Goal: Task Accomplishment & Management: Use online tool/utility

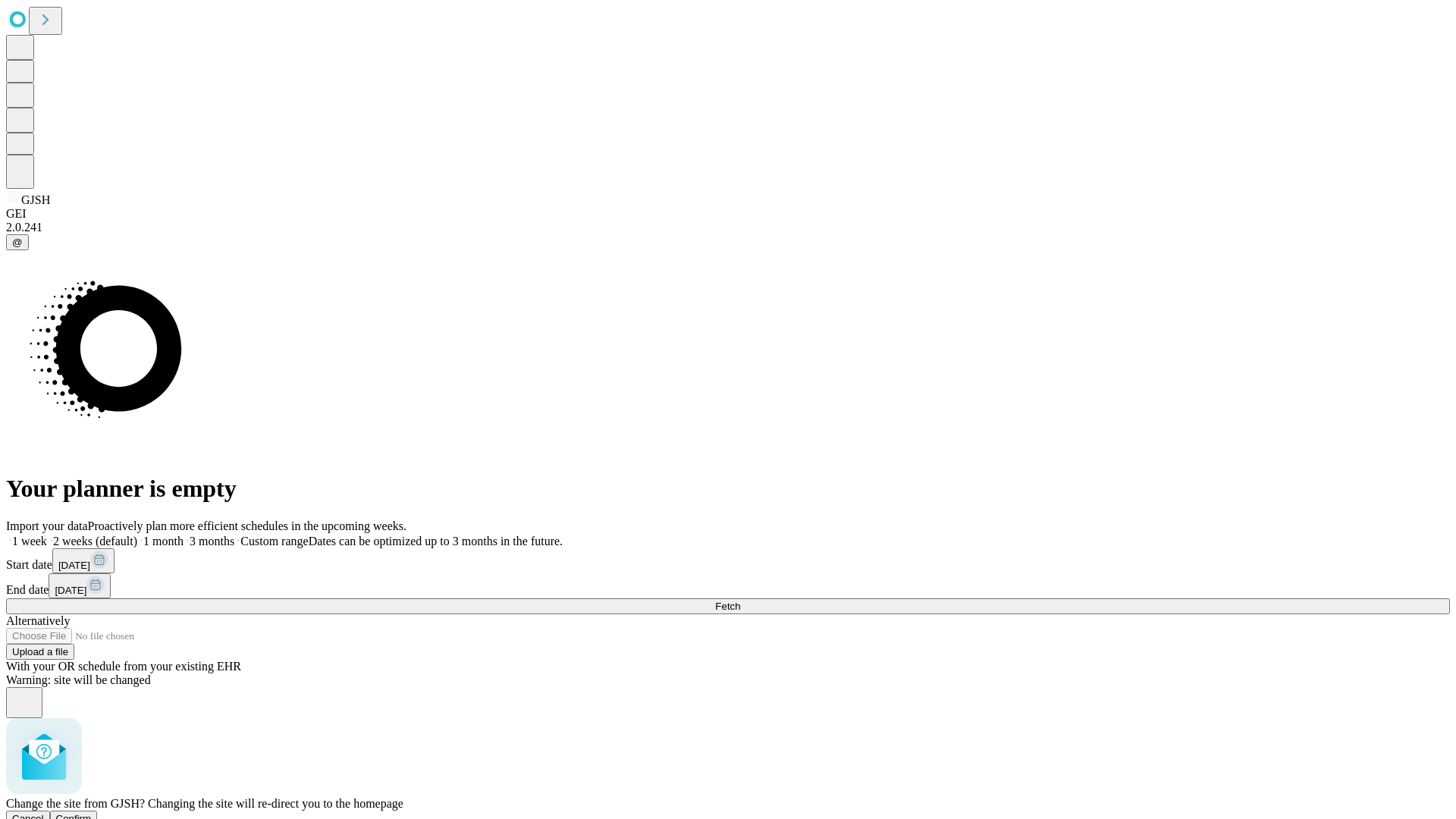
click at [91, 813] on span "Confirm" at bounding box center [74, 818] width 35 height 11
click at [137, 534] on label "2 weeks (default)" at bounding box center [92, 541] width 90 height 13
click at [740, 601] on span "Fetch" at bounding box center [727, 606] width 25 height 11
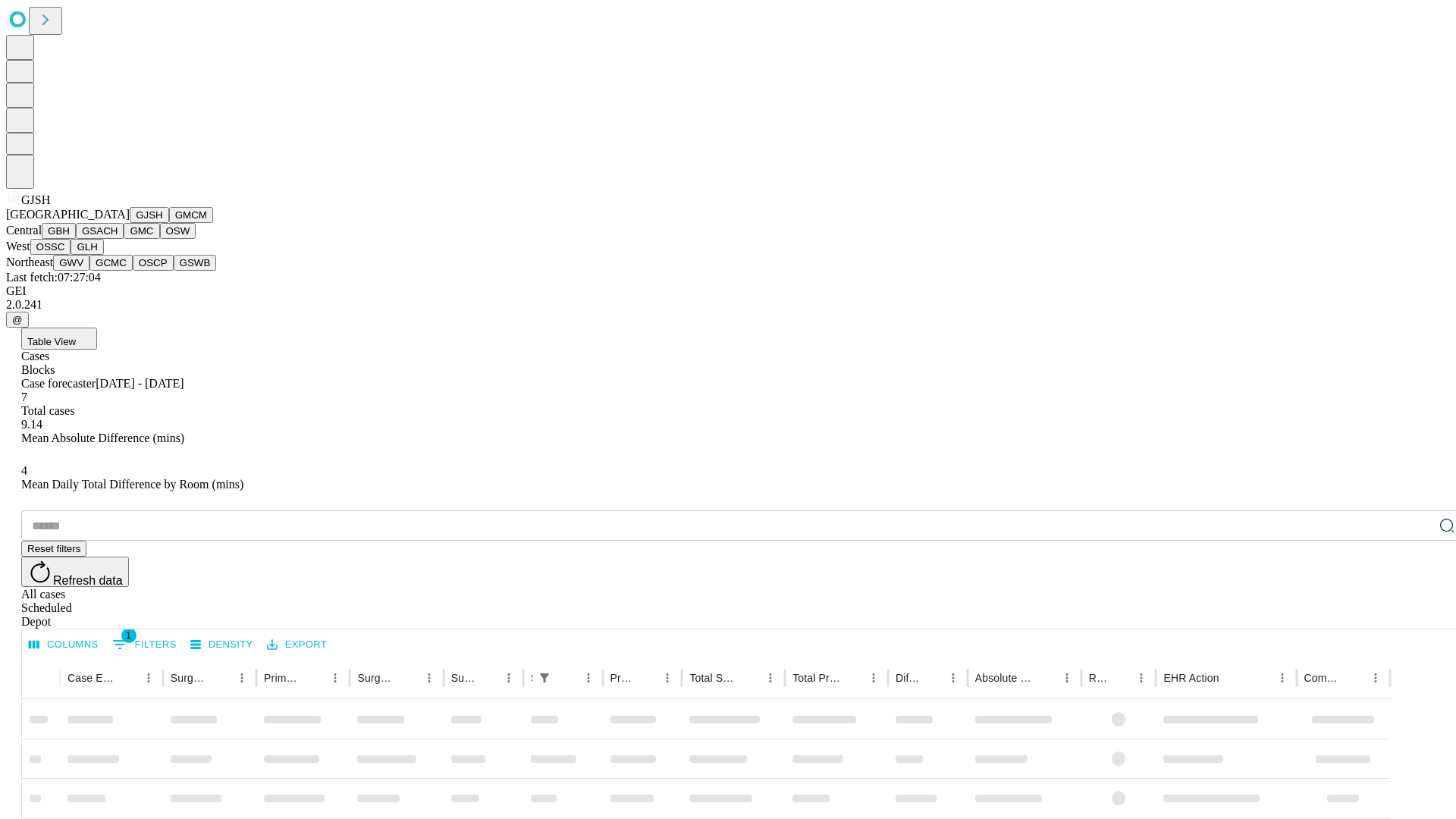
click at [169, 223] on button "GMCM" at bounding box center [191, 215] width 44 height 16
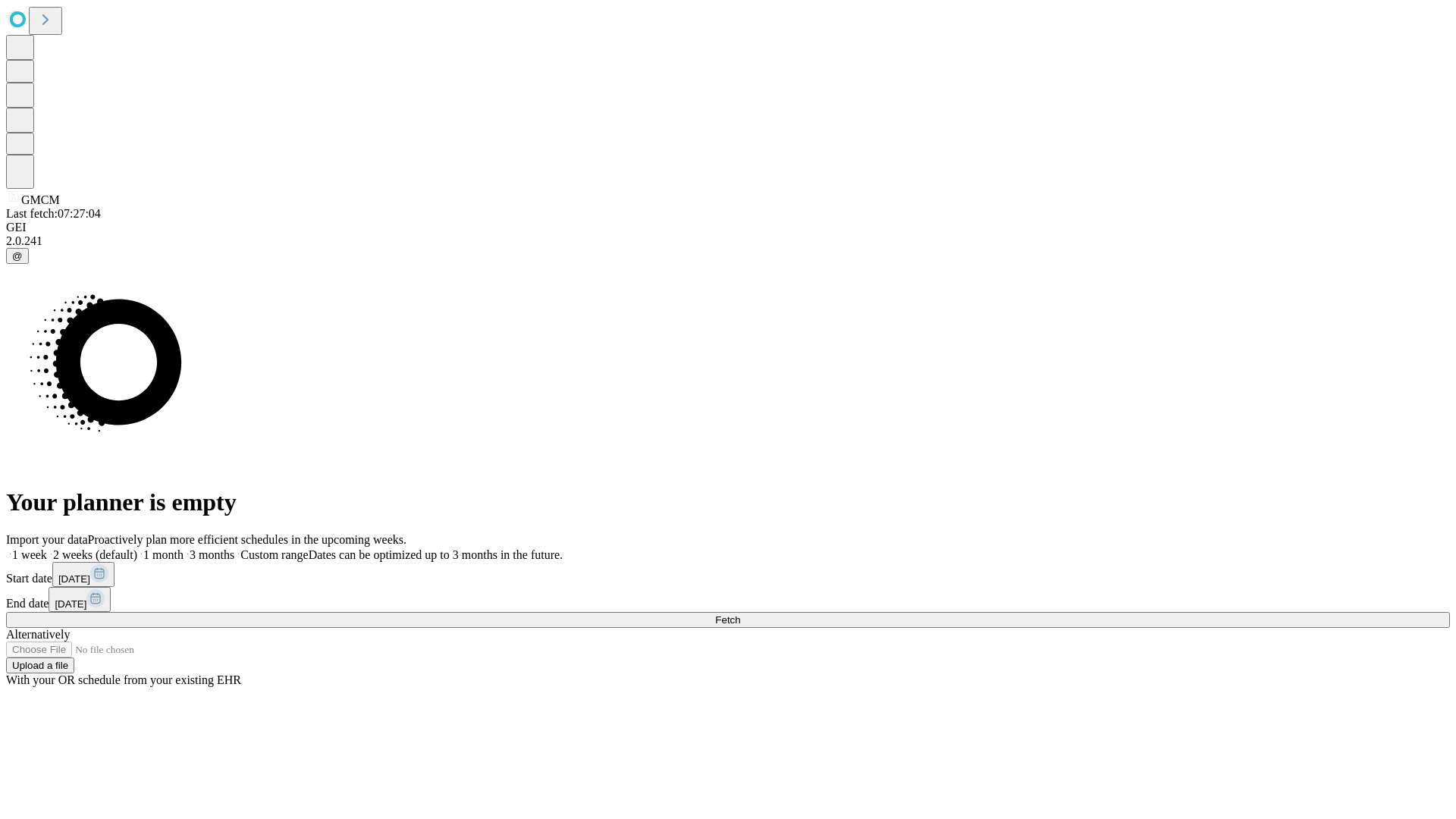
click at [137, 548] on label "2 weeks (default)" at bounding box center [92, 554] width 90 height 13
click at [740, 614] on span "Fetch" at bounding box center [727, 620] width 25 height 11
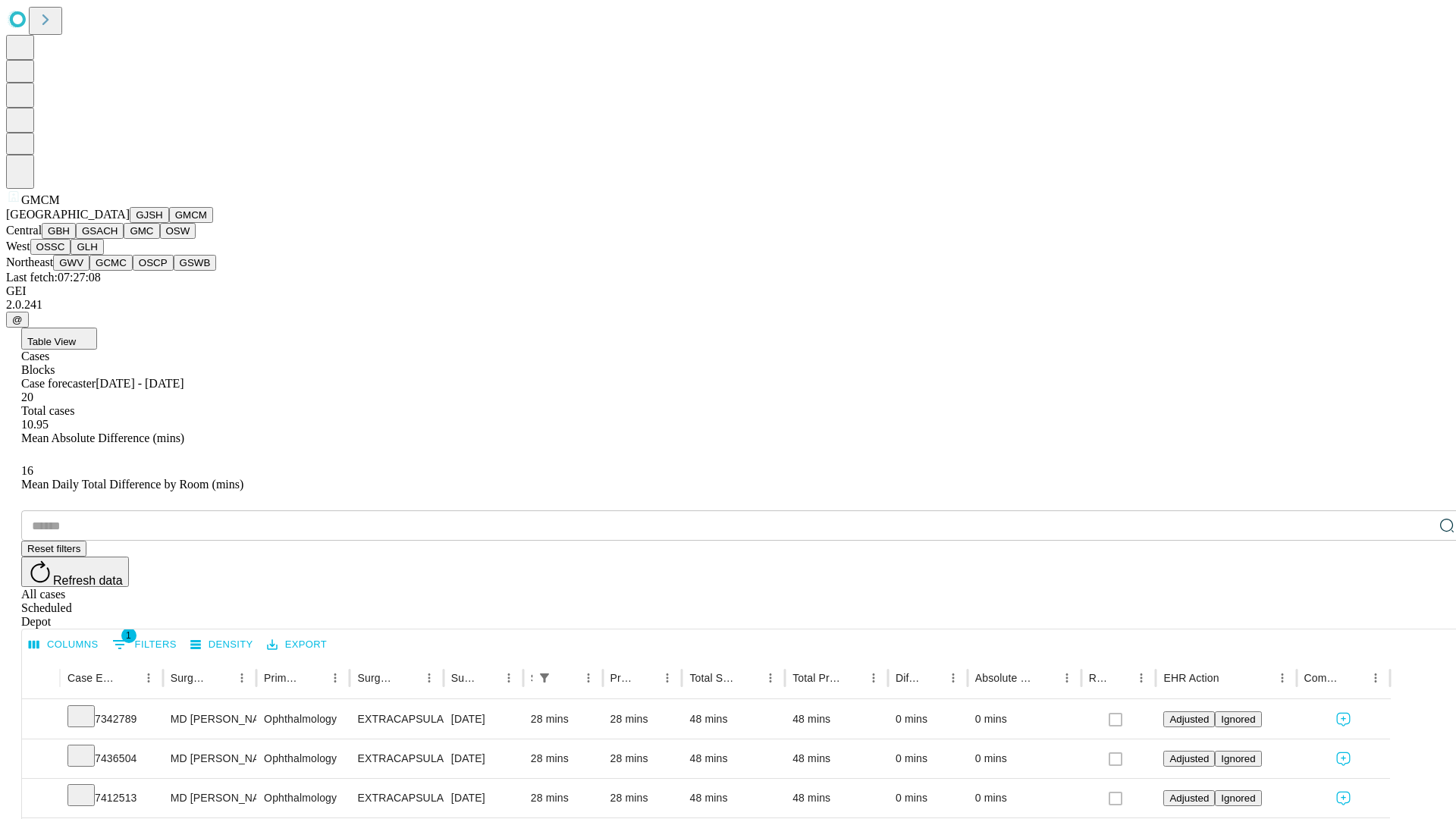
click at [76, 239] on button "GBH" at bounding box center [59, 231] width 34 height 16
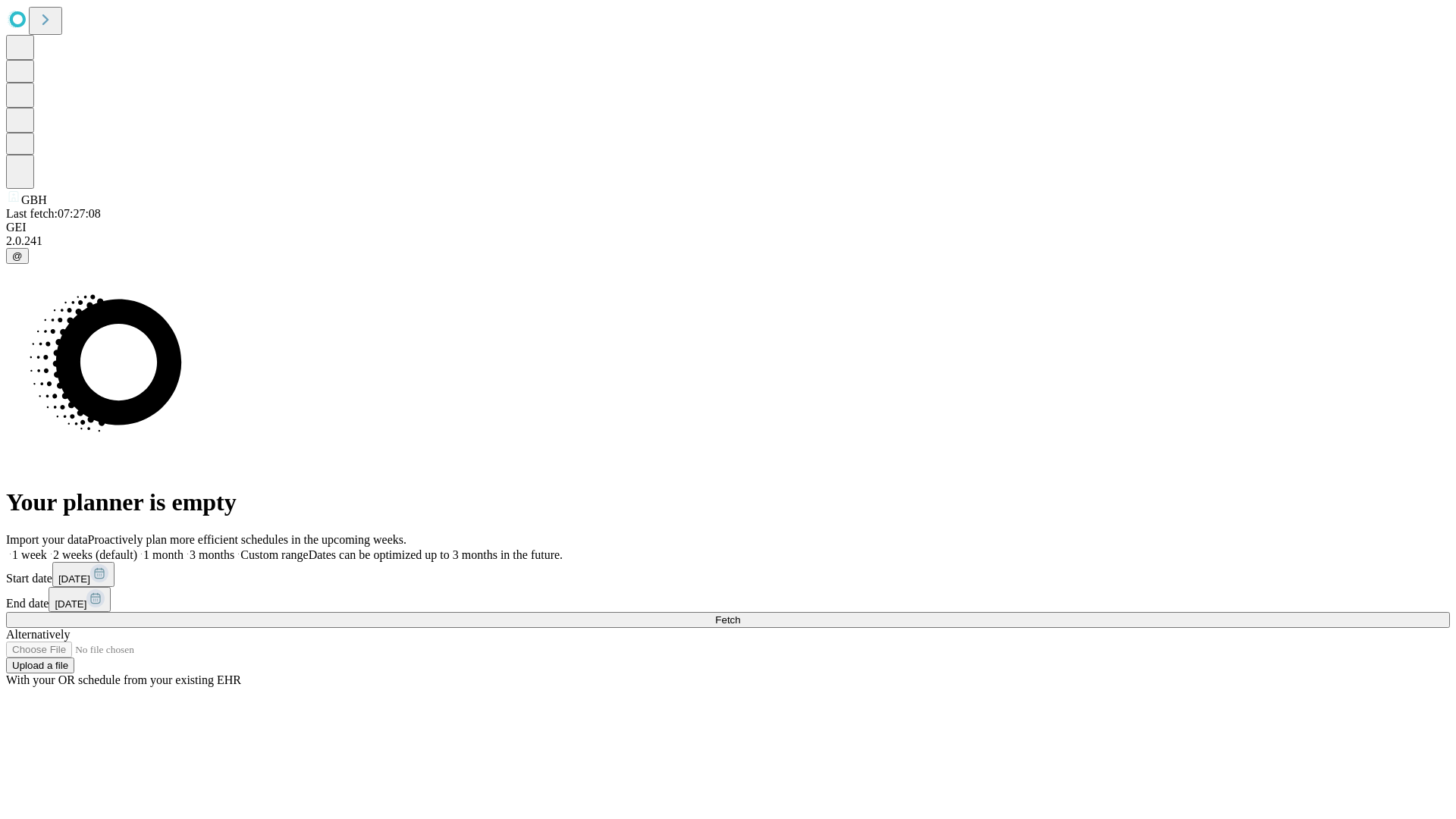
click at [137, 548] on label "2 weeks (default)" at bounding box center [92, 554] width 90 height 13
click at [740, 614] on span "Fetch" at bounding box center [727, 620] width 25 height 11
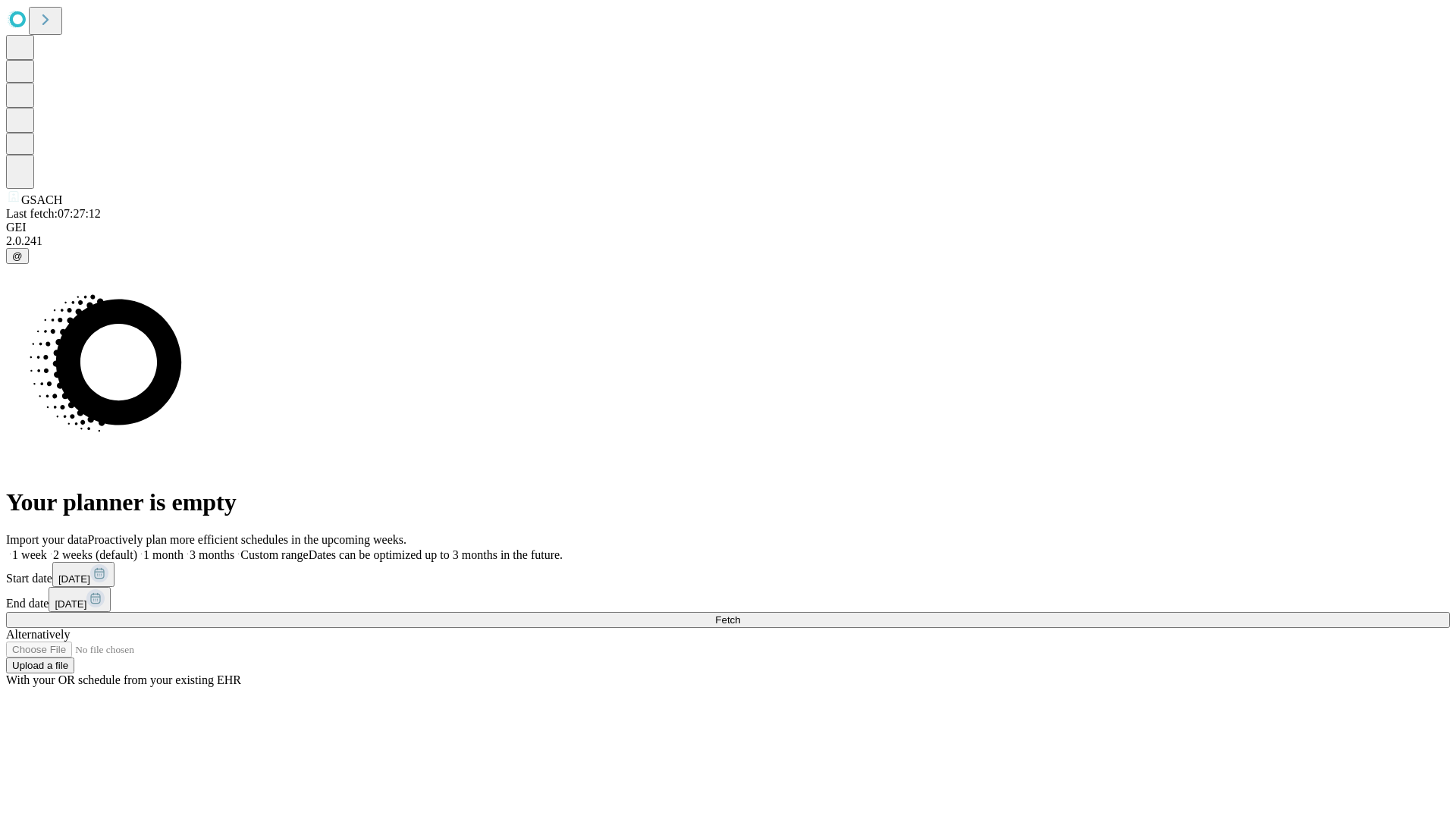
click at [137, 548] on label "2 weeks (default)" at bounding box center [92, 554] width 90 height 13
click at [740, 614] on span "Fetch" at bounding box center [727, 620] width 25 height 11
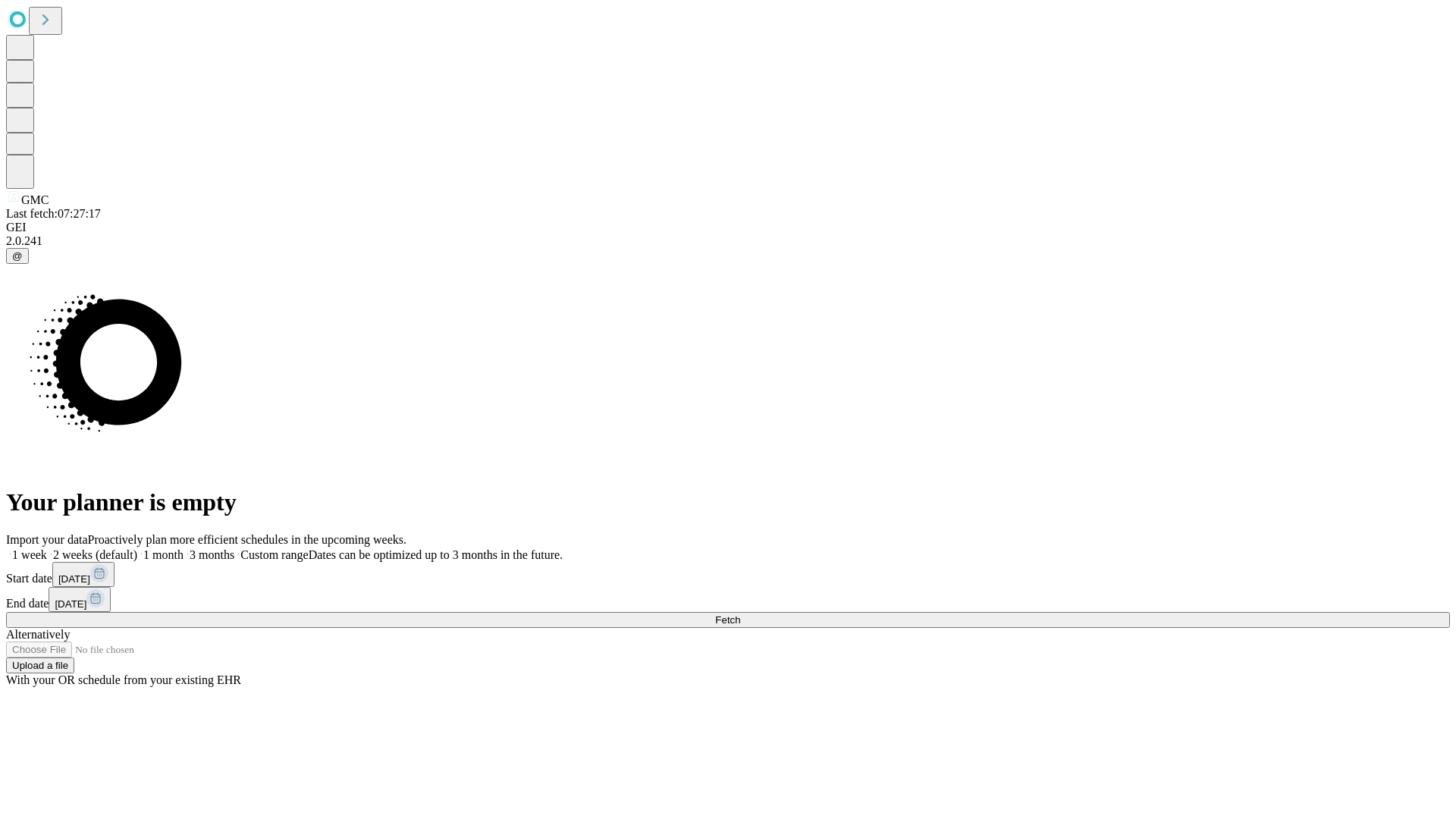
click at [137, 548] on label "2 weeks (default)" at bounding box center [92, 554] width 90 height 13
click at [740, 614] on span "Fetch" at bounding box center [727, 620] width 25 height 11
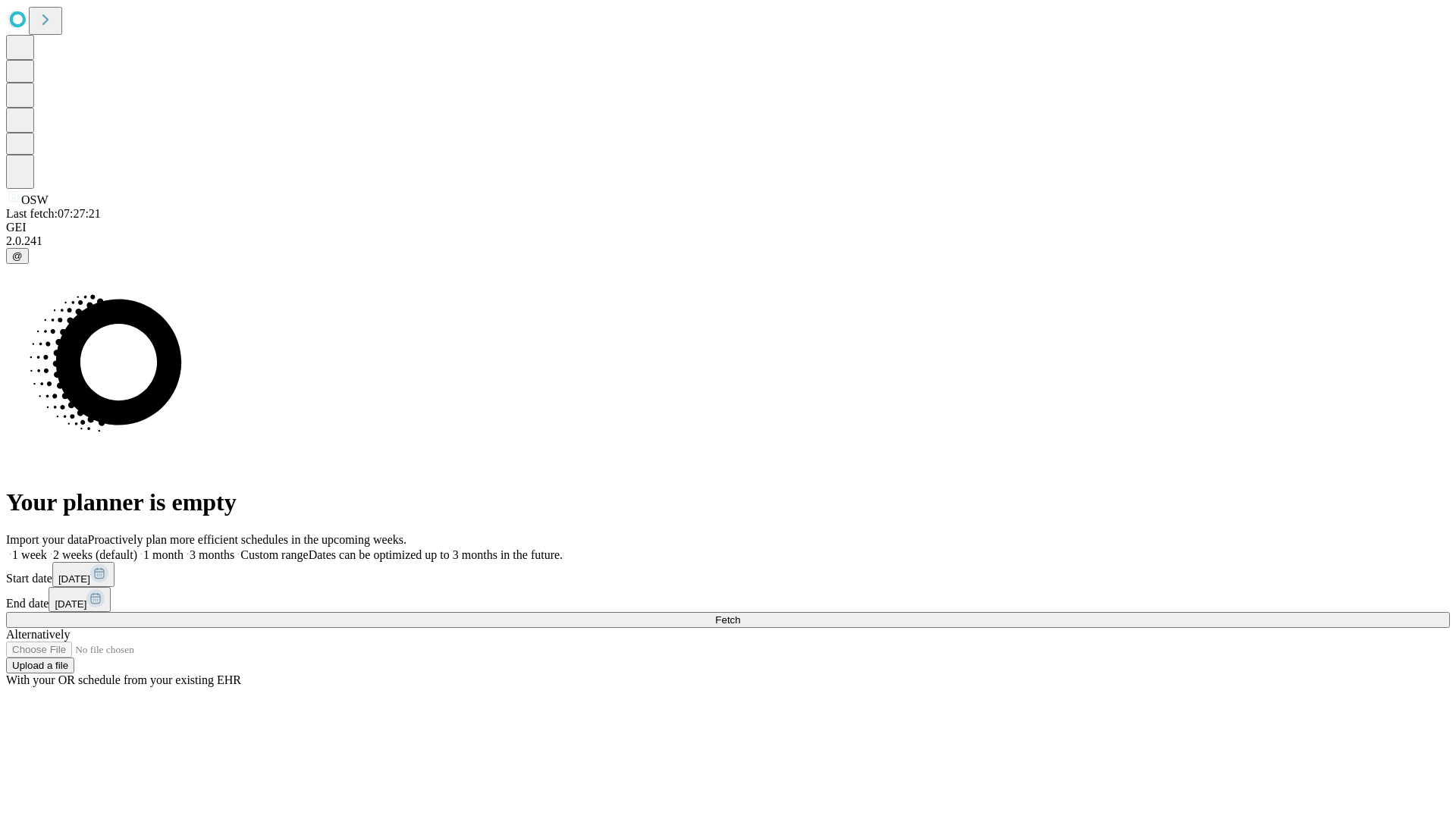
click at [137, 548] on label "2 weeks (default)" at bounding box center [92, 554] width 90 height 13
click at [740, 614] on span "Fetch" at bounding box center [727, 620] width 25 height 11
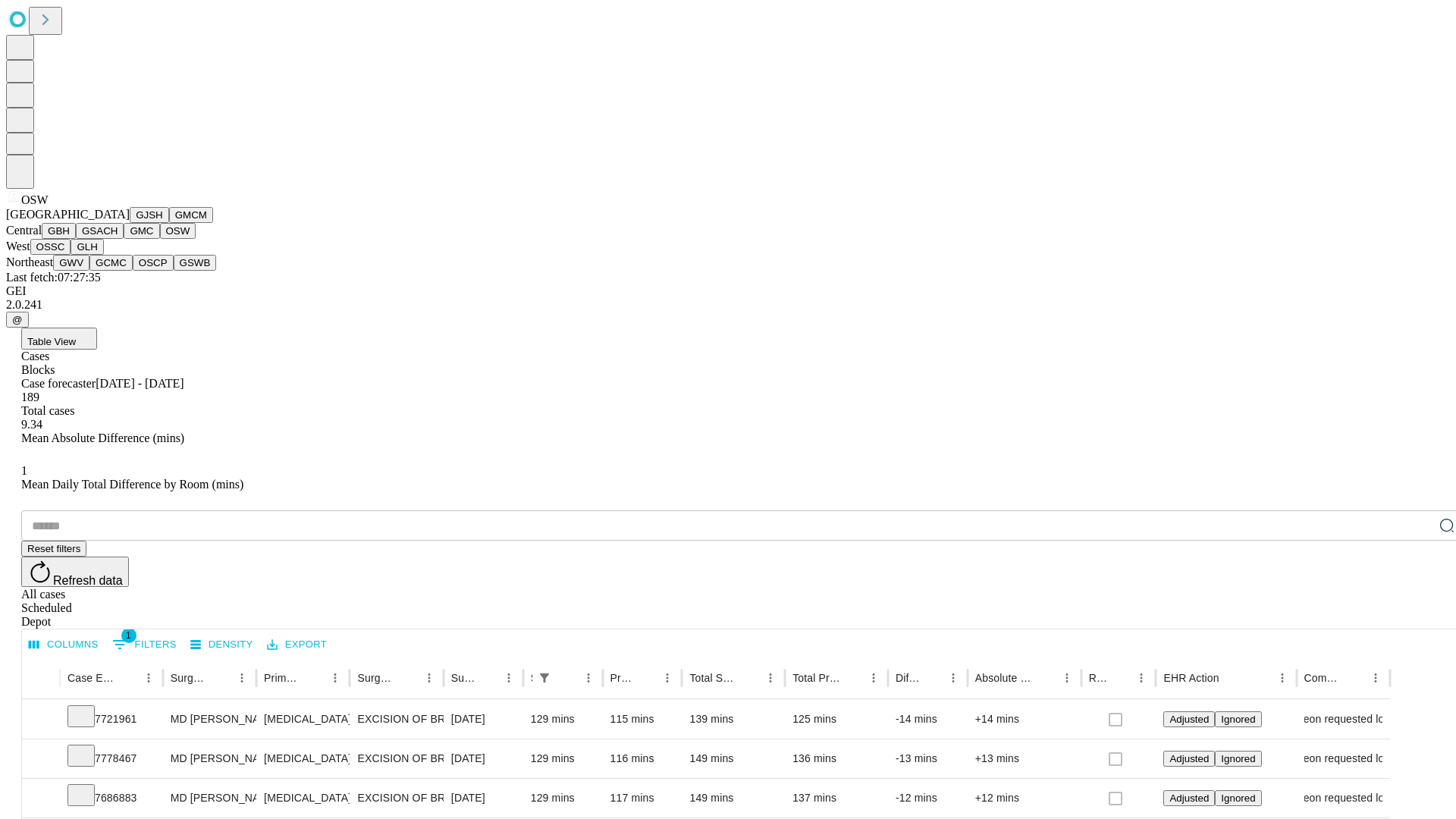
click at [71, 255] on button "OSSC" at bounding box center [51, 247] width 41 height 16
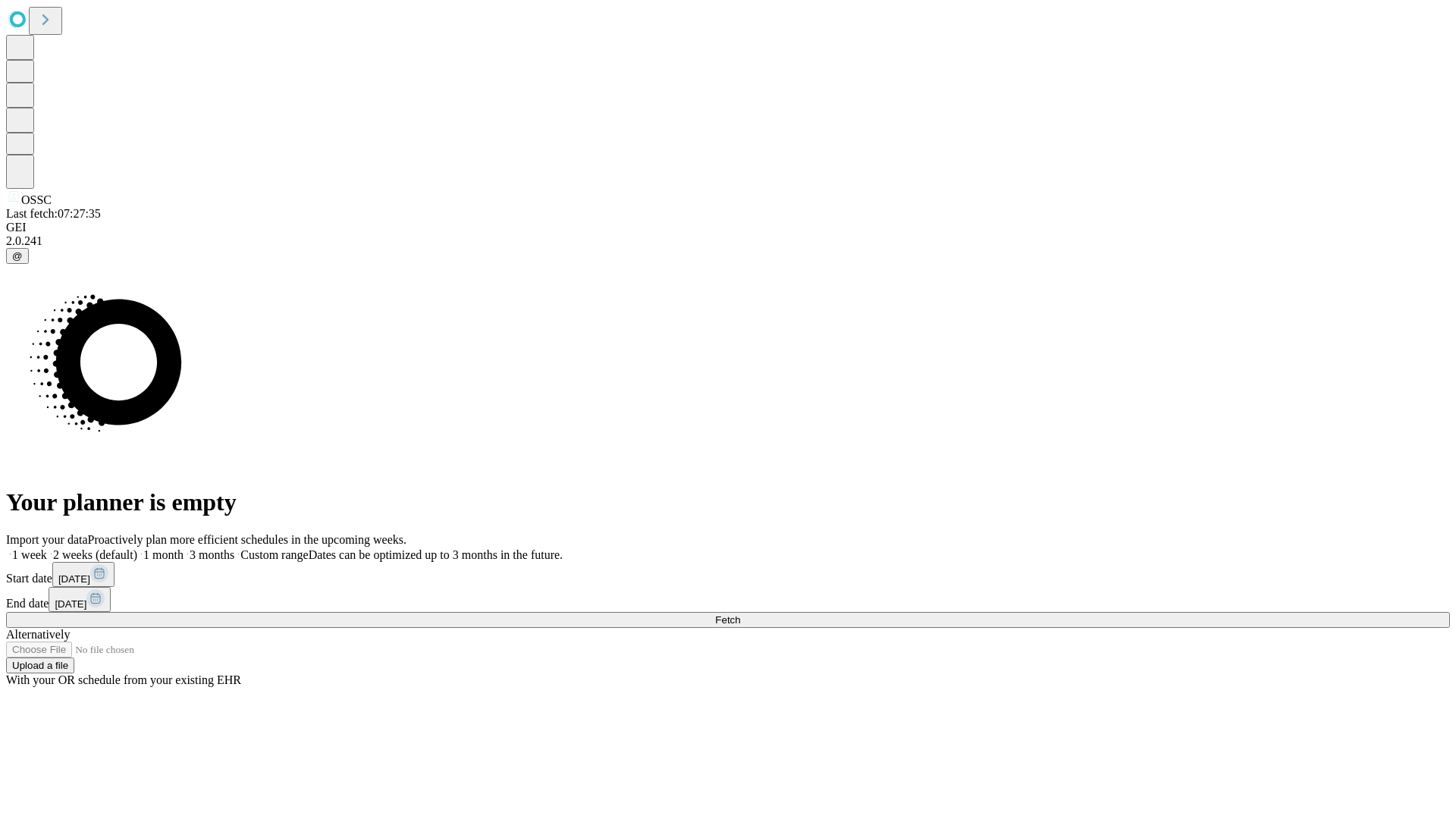
click at [137, 548] on label "2 weeks (default)" at bounding box center [92, 554] width 90 height 13
click at [740, 614] on span "Fetch" at bounding box center [727, 620] width 25 height 11
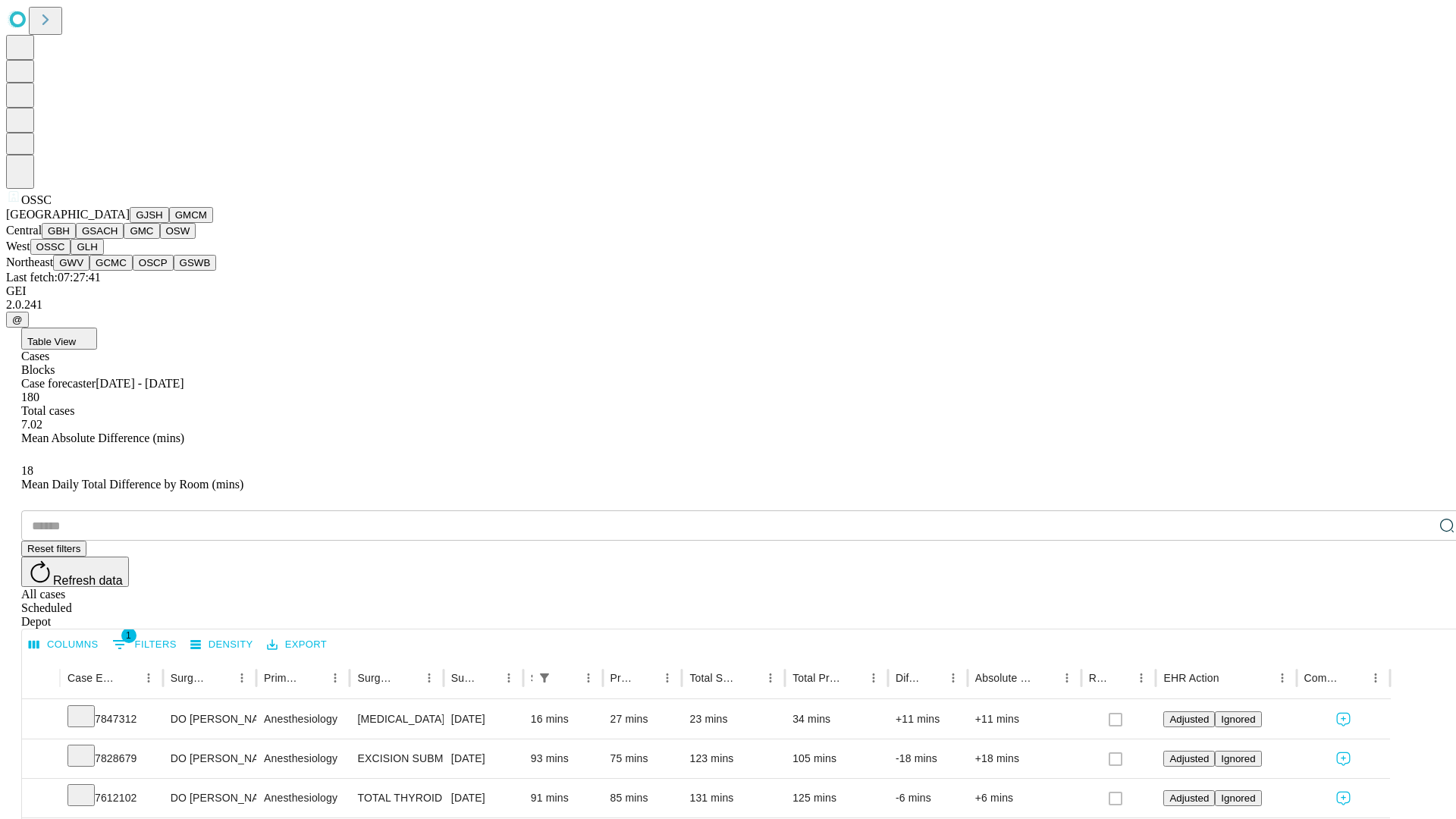
click at [103, 255] on button "GLH" at bounding box center [87, 247] width 33 height 16
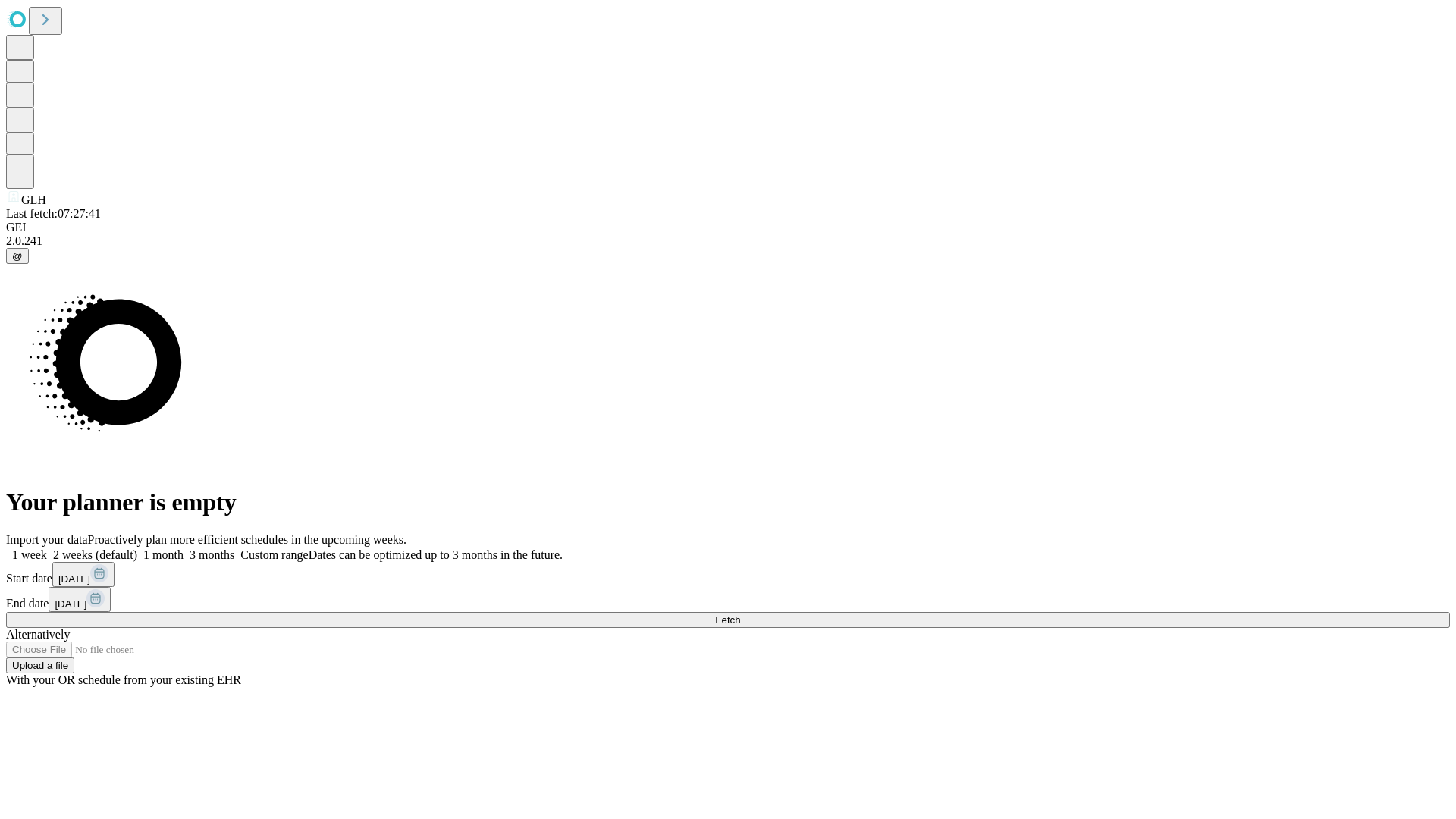
click at [137, 548] on label "2 weeks (default)" at bounding box center [92, 554] width 90 height 13
click at [740, 614] on span "Fetch" at bounding box center [727, 620] width 25 height 11
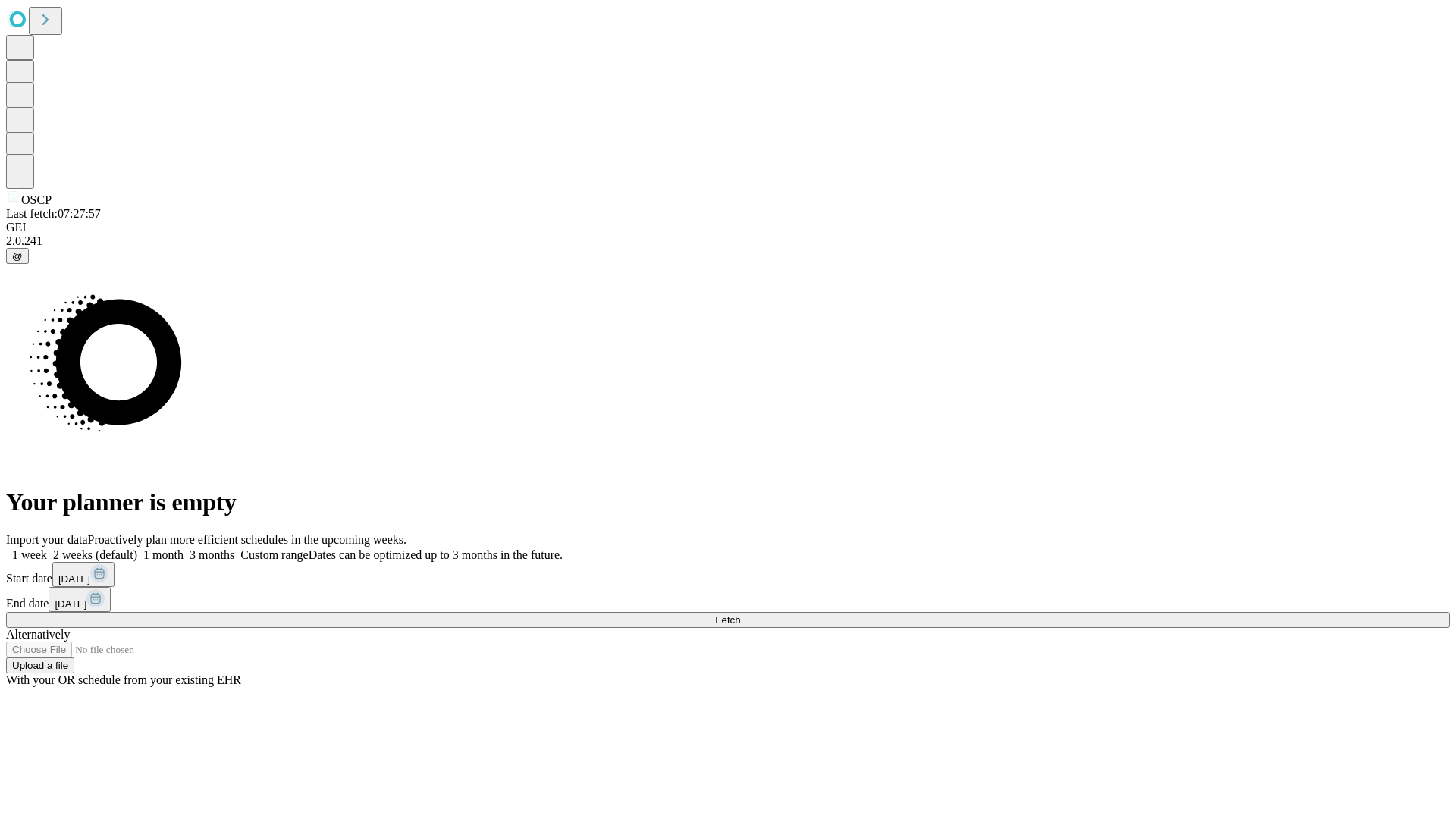
click at [137, 548] on label "2 weeks (default)" at bounding box center [92, 554] width 90 height 13
click at [740, 614] on span "Fetch" at bounding box center [727, 620] width 25 height 11
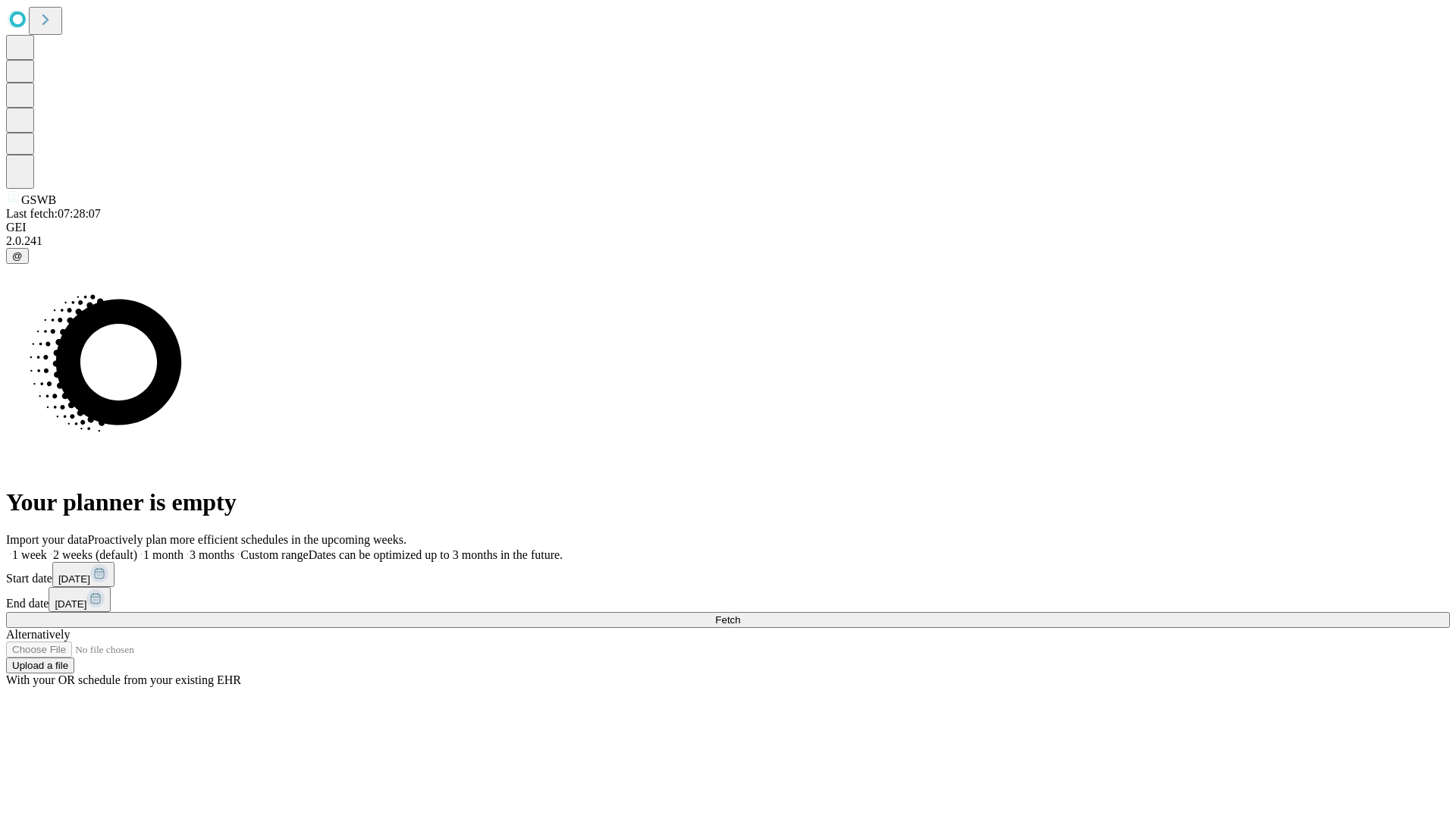
click at [137, 548] on label "2 weeks (default)" at bounding box center [92, 554] width 90 height 13
click at [740, 614] on span "Fetch" at bounding box center [727, 620] width 25 height 11
